Goal: Check status

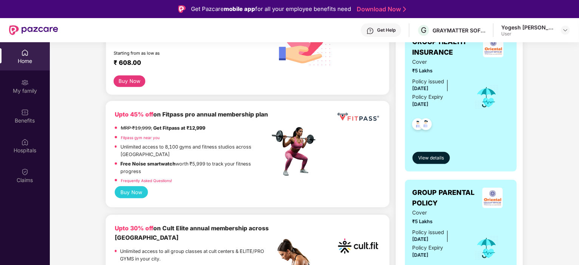
scroll to position [189, 0]
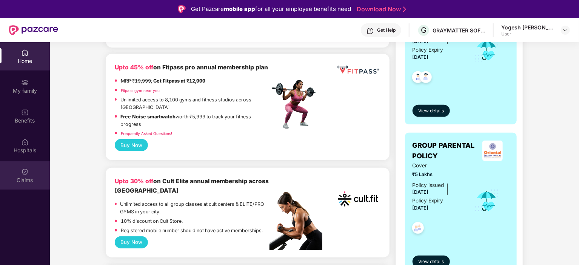
click at [14, 172] on div "Claims" at bounding box center [25, 175] width 50 height 28
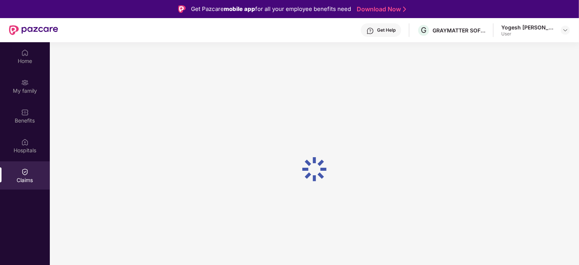
scroll to position [0, 0]
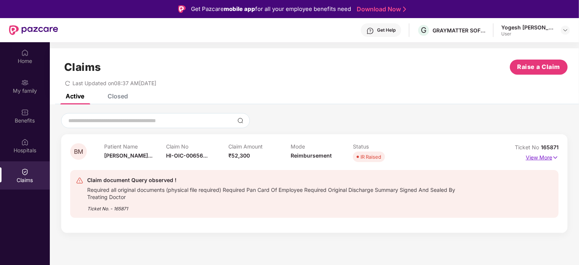
click at [535, 159] on p "View More" at bounding box center [541, 157] width 33 height 10
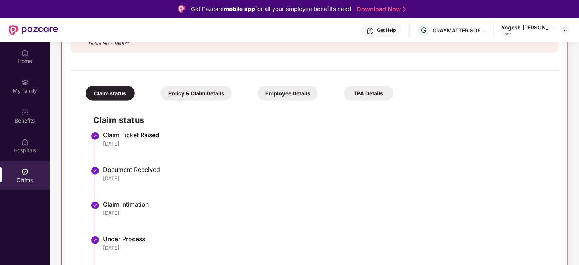
scroll to position [77, 0]
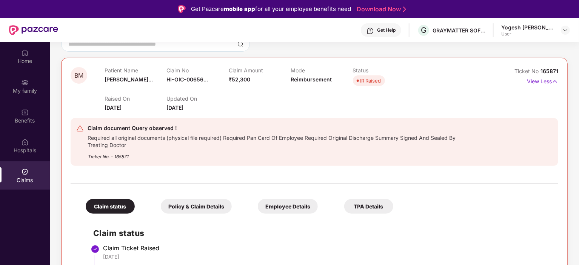
click at [195, 204] on div "Policy & Claim Details" at bounding box center [196, 206] width 71 height 15
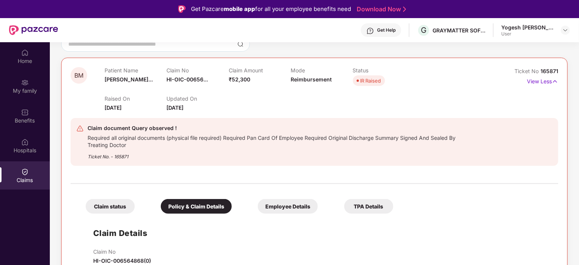
click at [284, 200] on div "Employee Details" at bounding box center [288, 206] width 60 height 15
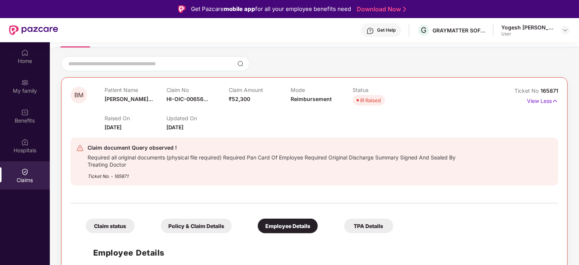
click at [369, 229] on div "TPA Details" at bounding box center [368, 226] width 49 height 15
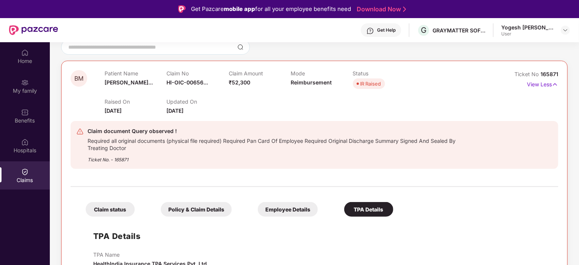
scroll to position [0, 0]
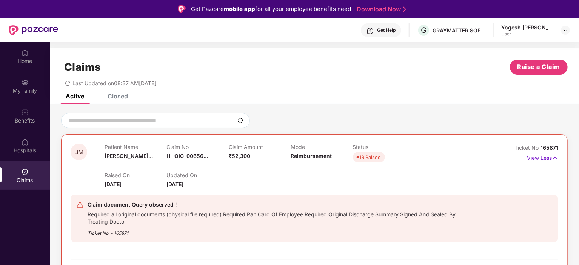
click at [121, 97] on div "Closed" at bounding box center [117, 96] width 20 height 8
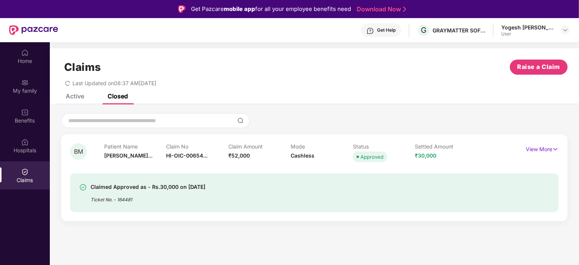
click at [79, 97] on div "Active" at bounding box center [75, 96] width 18 height 8
